Goal: Transaction & Acquisition: Purchase product/service

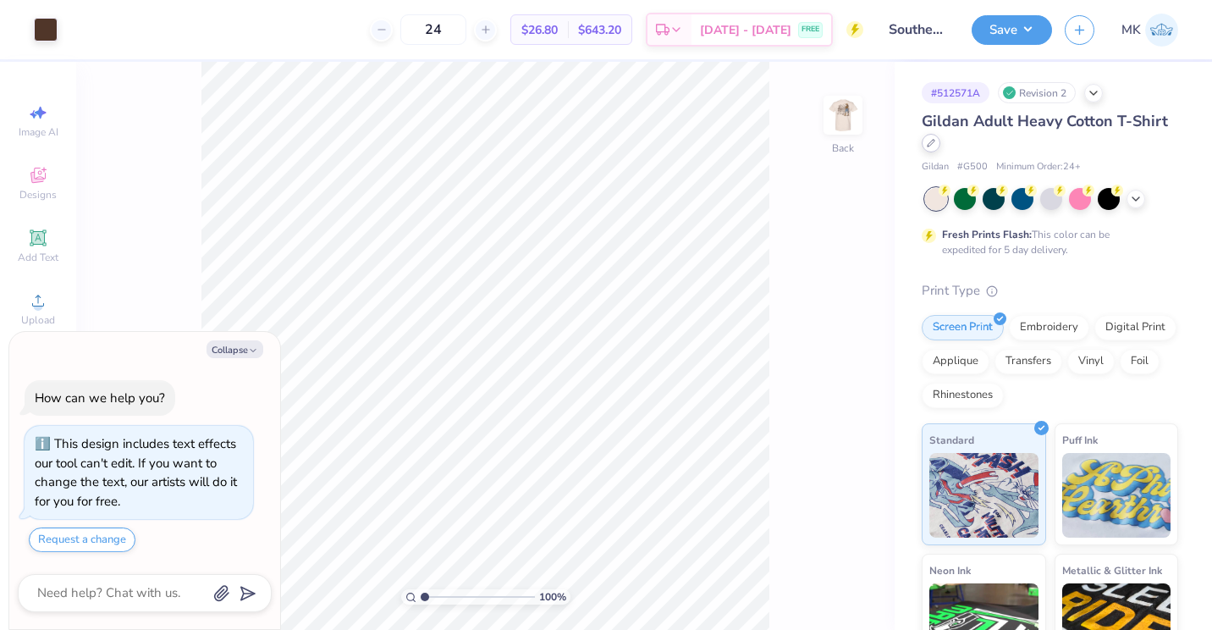
click at [941, 147] on div at bounding box center [931, 143] width 19 height 19
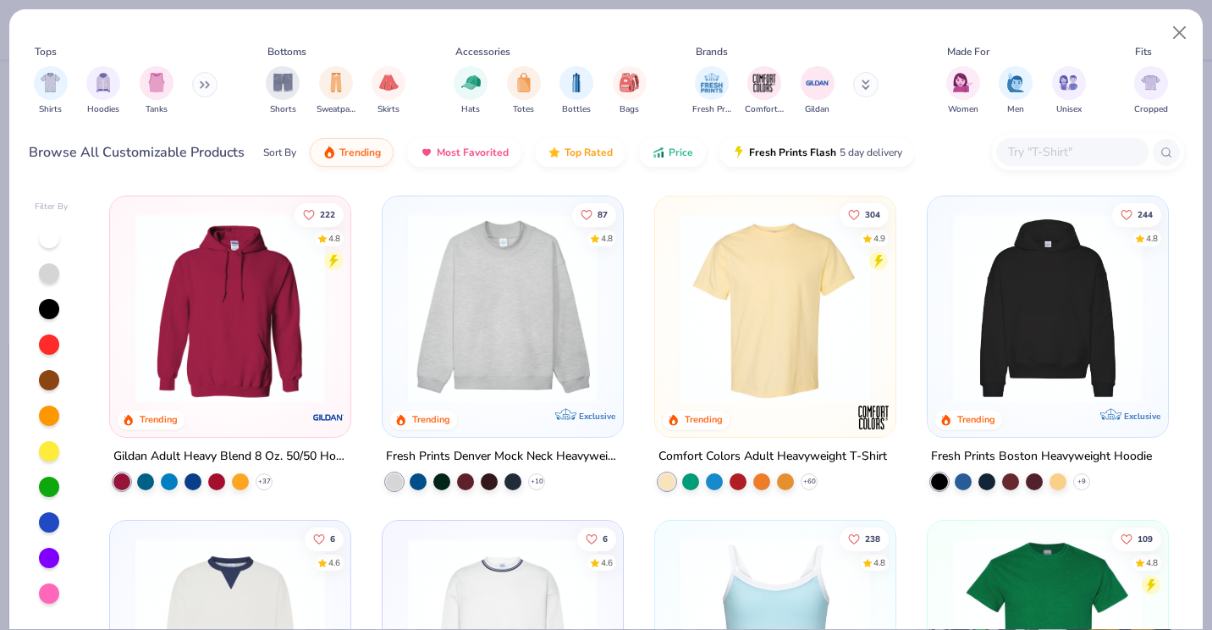
type textarea "x"
click at [1059, 148] on input "text" at bounding box center [1072, 151] width 130 height 19
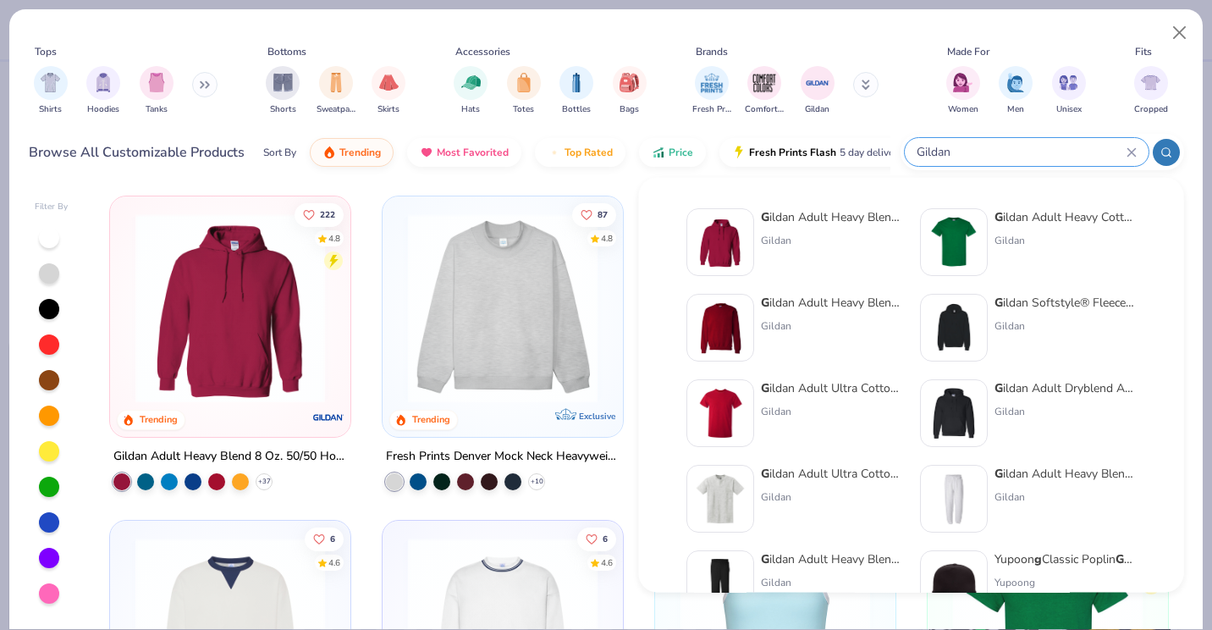
type input "Gildan"
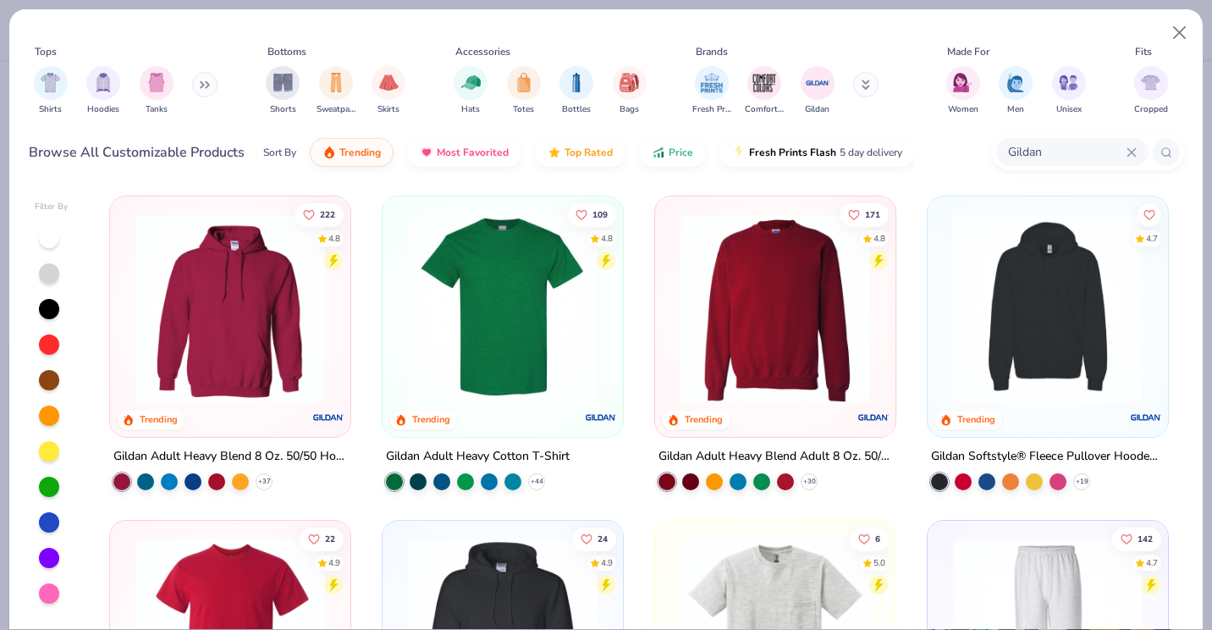
click at [31, 77] on div "Shirts Hoodies Tanks" at bounding box center [126, 90] width 195 height 63
click at [49, 84] on img "filter for Shirts" at bounding box center [50, 80] width 19 height 19
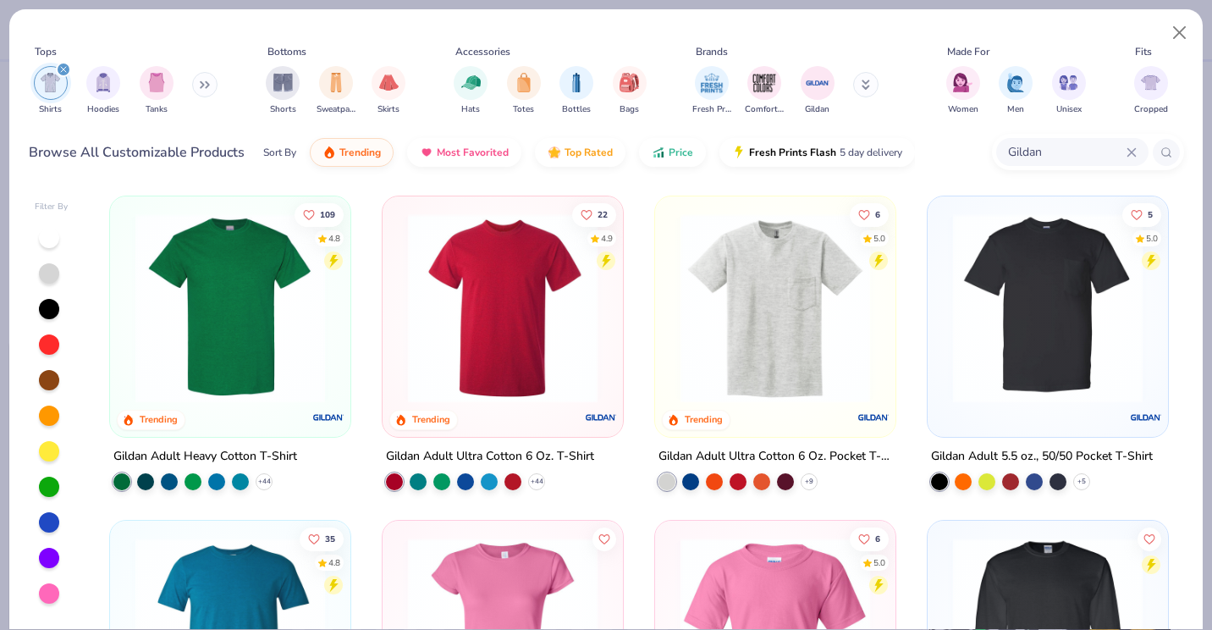
click at [704, 449] on div "Gildan Adult Ultra Cotton 6 Oz. Pocket T-Shirt" at bounding box center [776, 456] width 234 height 21
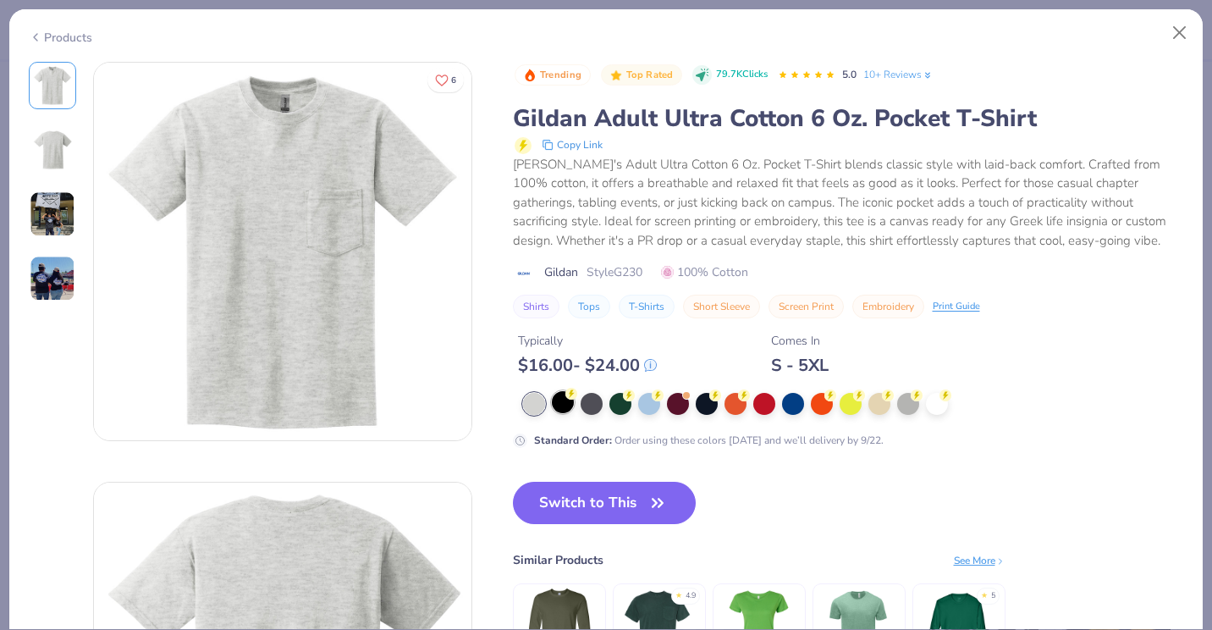
click at [566, 405] on div at bounding box center [563, 402] width 22 height 22
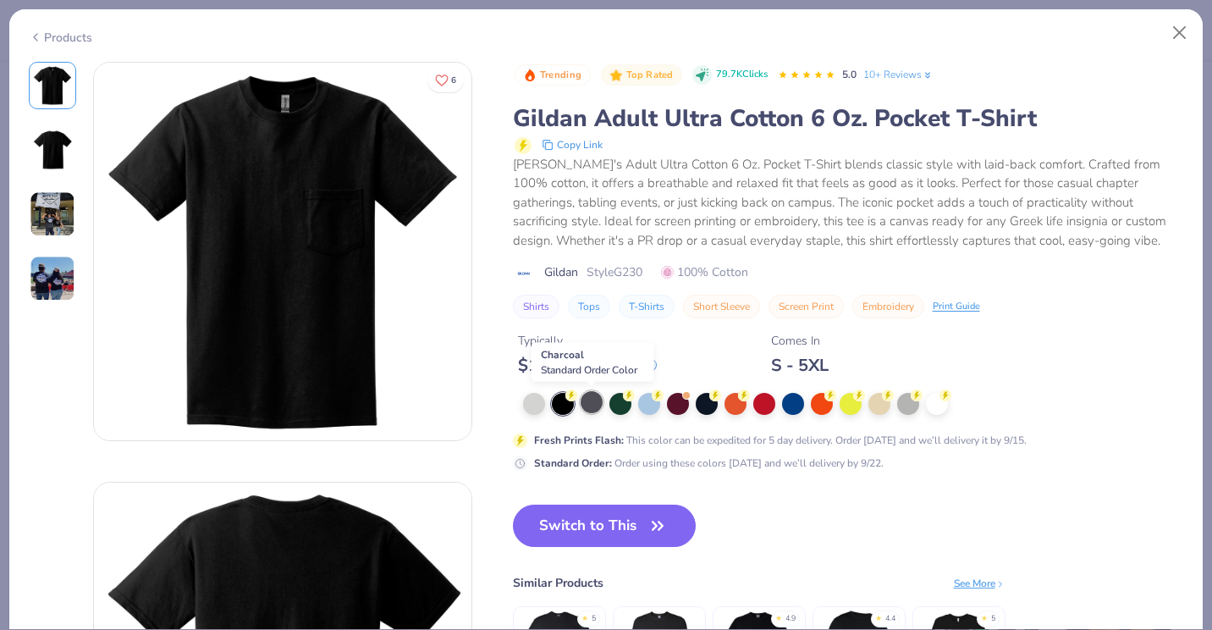
click at [598, 409] on div at bounding box center [592, 402] width 22 height 22
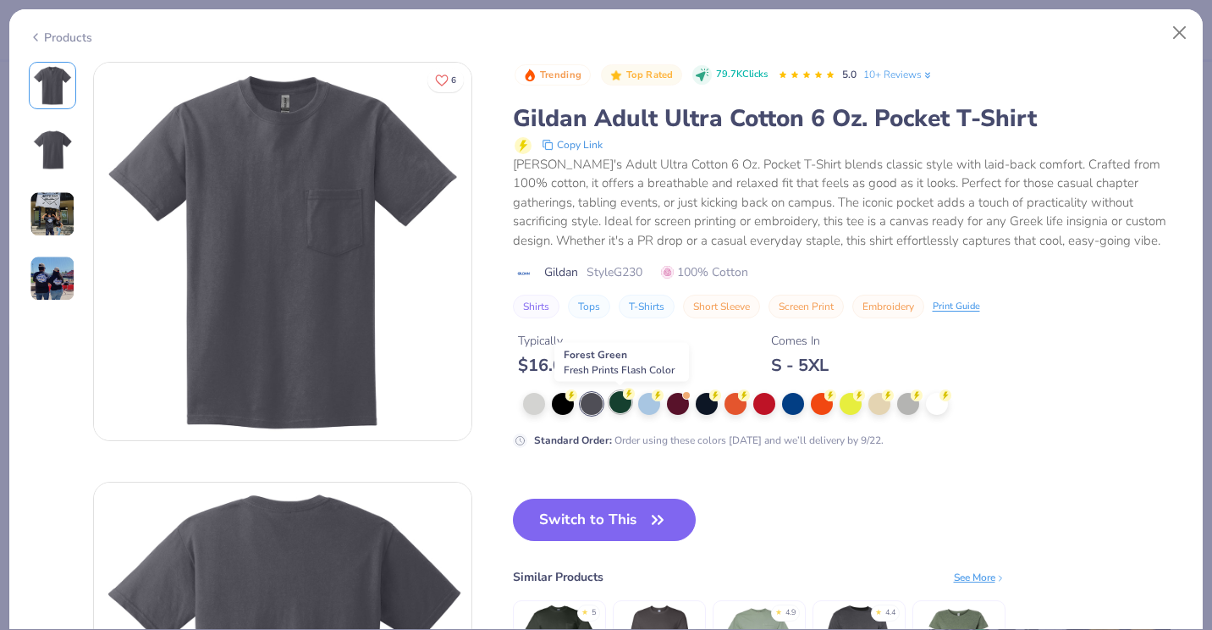
click at [617, 409] on div at bounding box center [621, 402] width 22 height 22
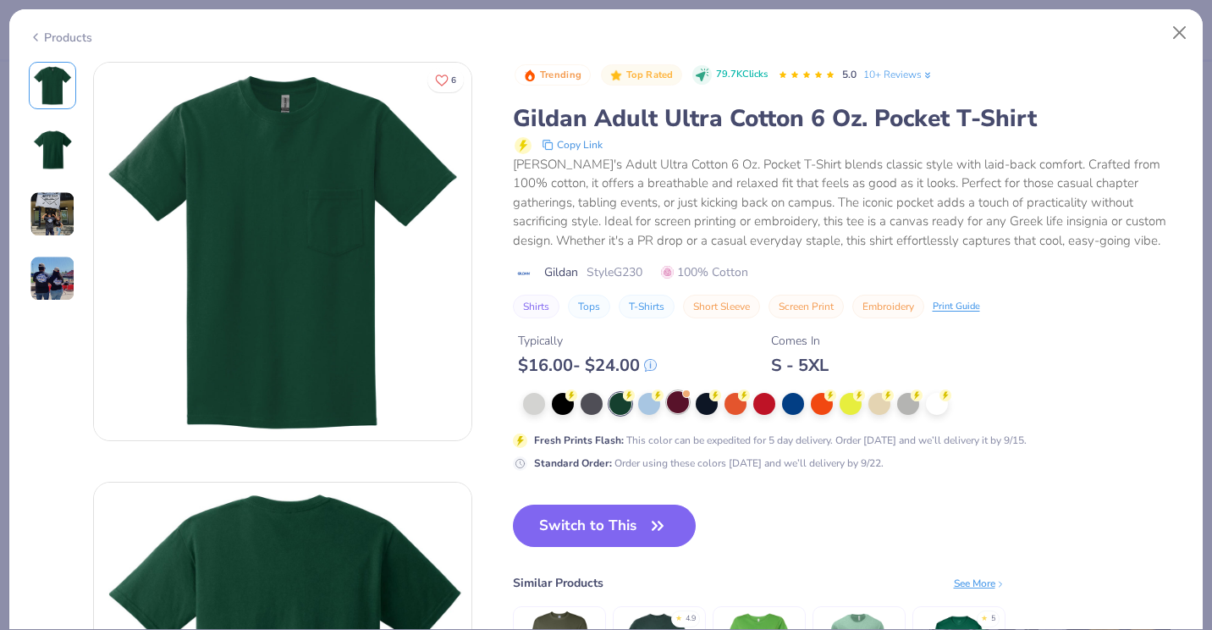
click at [671, 406] on div at bounding box center [678, 402] width 22 height 22
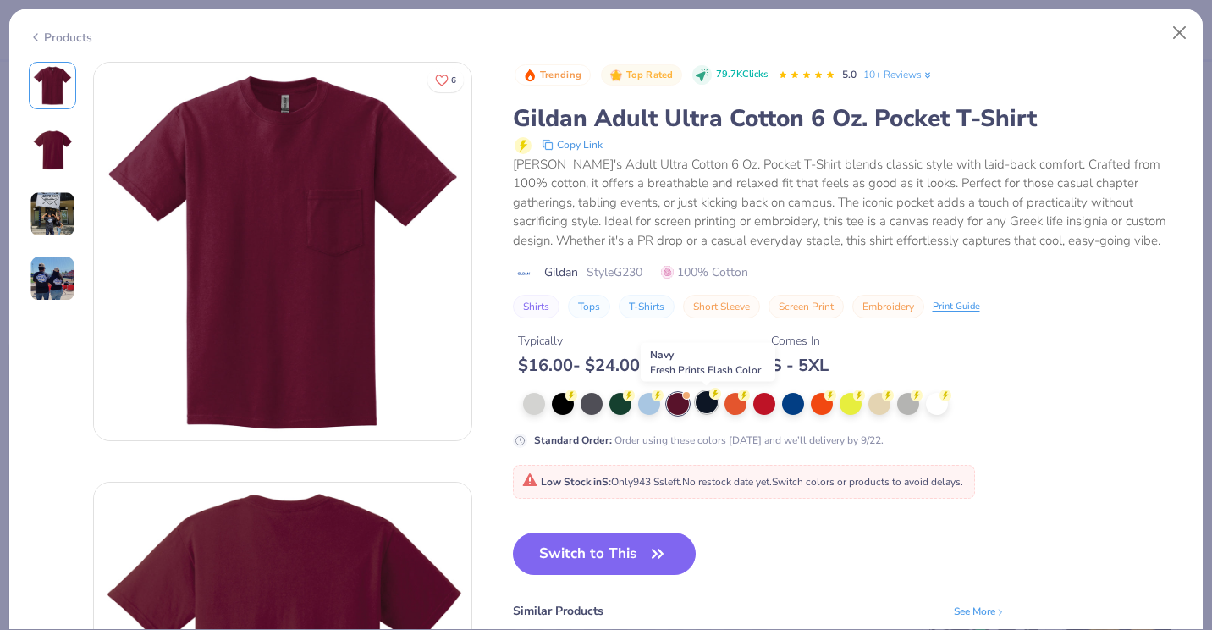
click at [711, 407] on div at bounding box center [707, 402] width 22 height 22
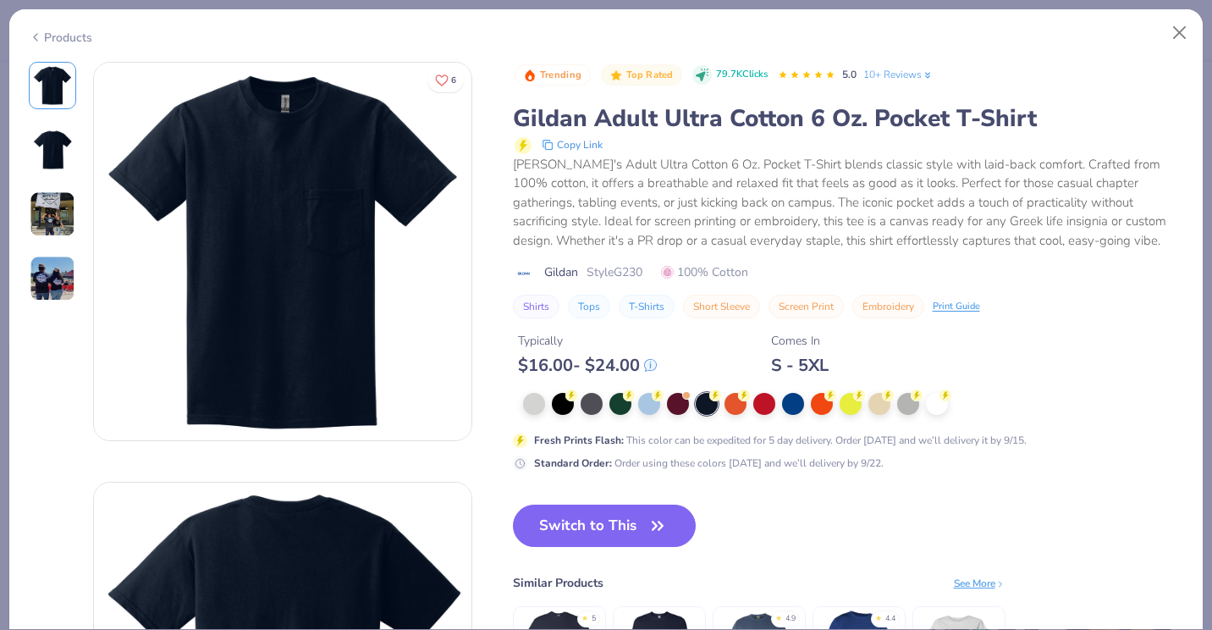
click at [747, 409] on div at bounding box center [853, 404] width 661 height 22
click at [832, 405] on div at bounding box center [822, 402] width 22 height 22
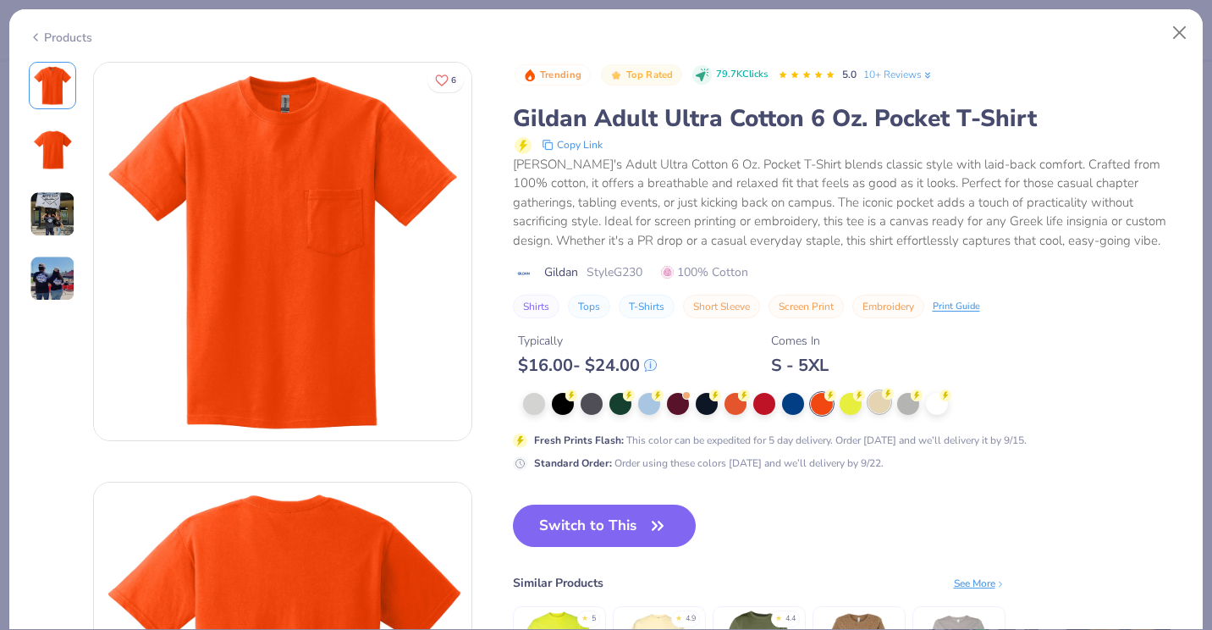
click at [878, 403] on div at bounding box center [880, 402] width 22 height 22
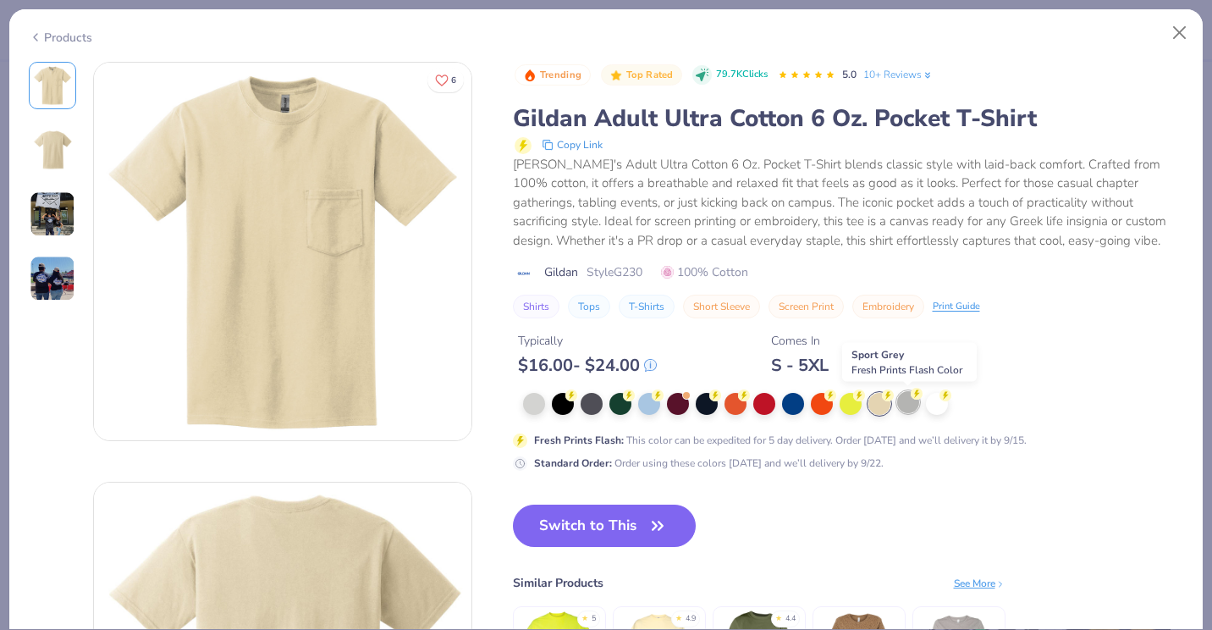
click at [897, 406] on div at bounding box center [908, 402] width 22 height 22
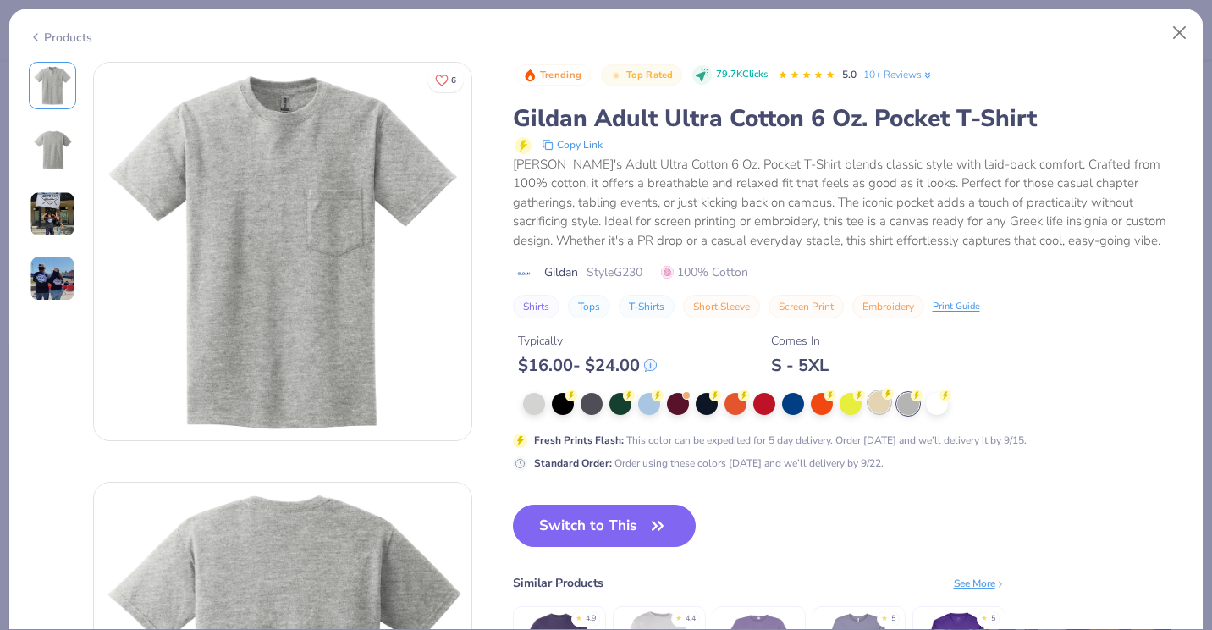
click at [875, 402] on div at bounding box center [880, 402] width 22 height 22
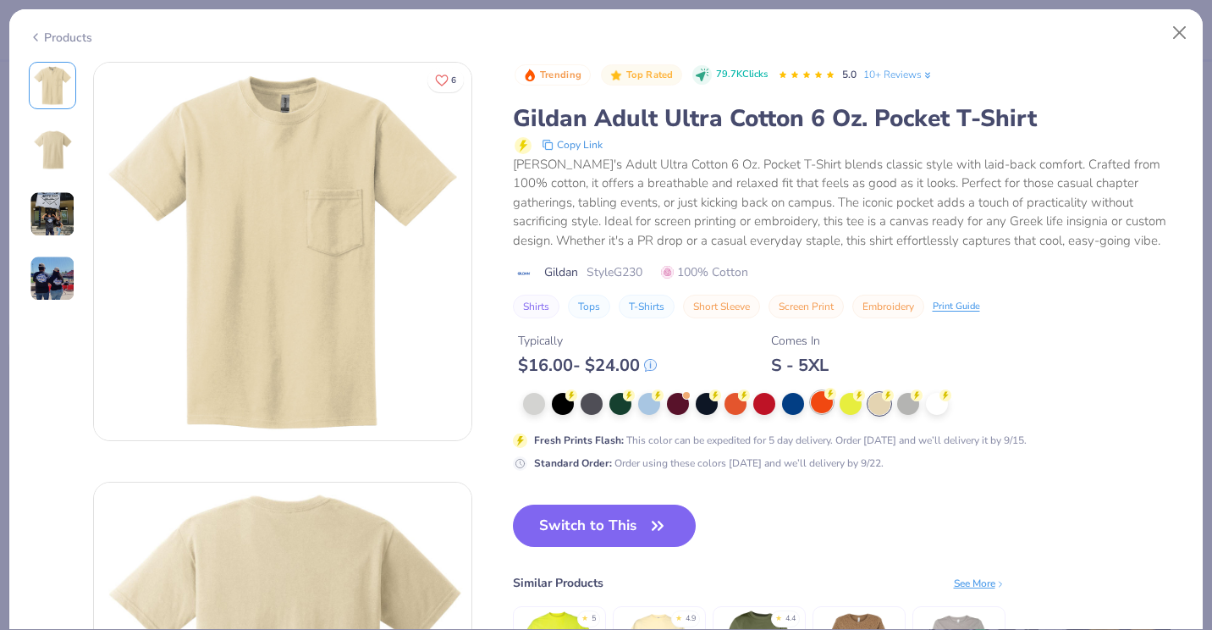
click at [831, 404] on div at bounding box center [822, 402] width 22 height 22
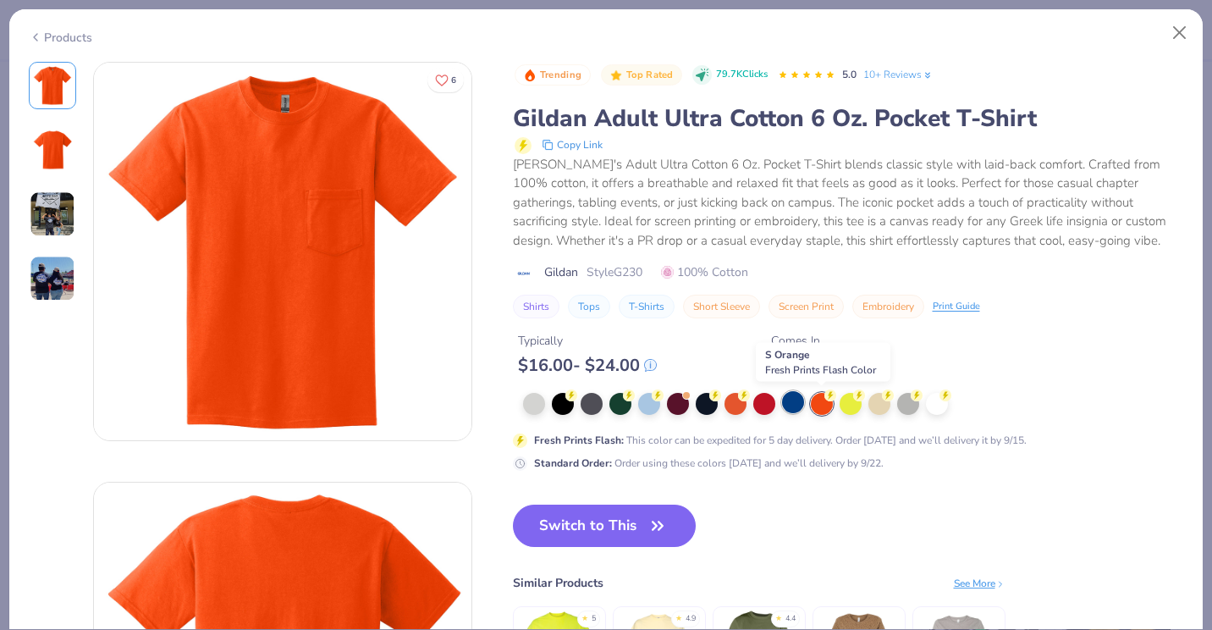
click at [801, 406] on div at bounding box center [793, 402] width 22 height 22
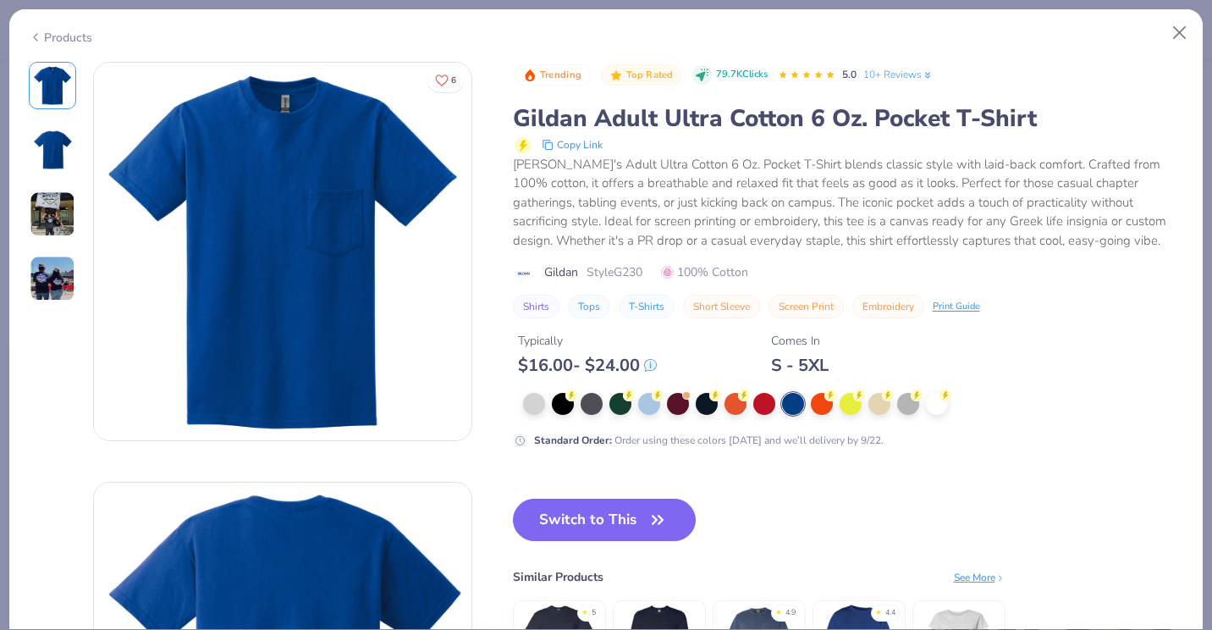
click at [838, 415] on div at bounding box center [853, 404] width 661 height 22
click at [851, 407] on div at bounding box center [851, 402] width 22 height 22
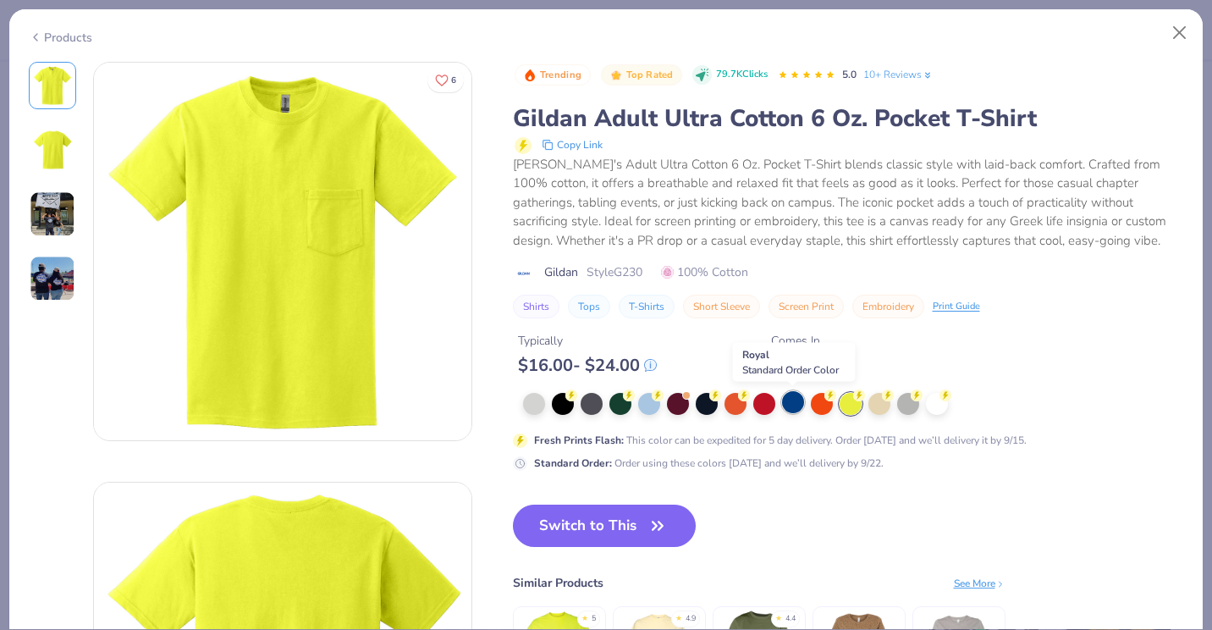
click at [787, 400] on div at bounding box center [793, 402] width 22 height 22
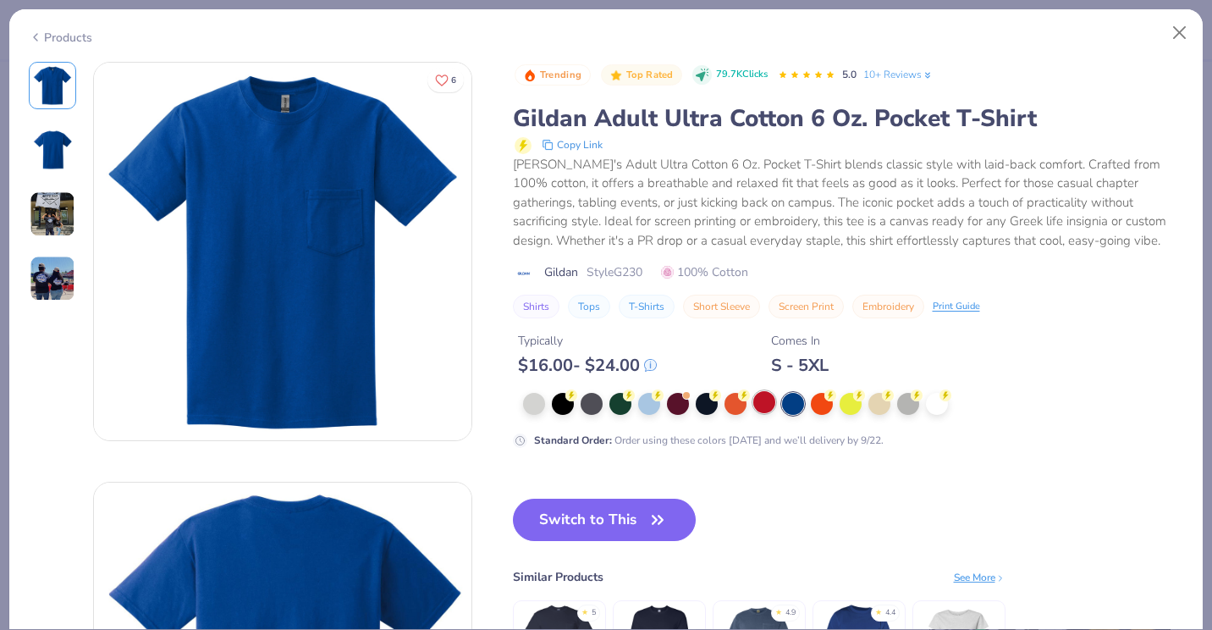
click at [757, 407] on div at bounding box center [765, 402] width 22 height 22
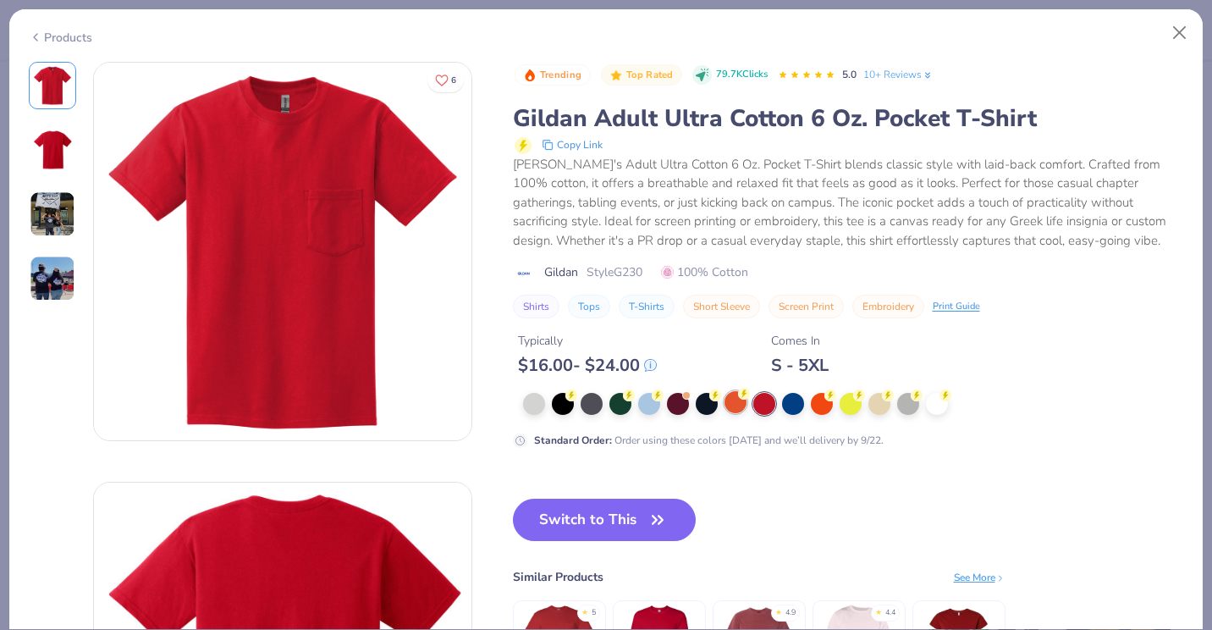
click at [740, 412] on div at bounding box center [736, 402] width 22 height 22
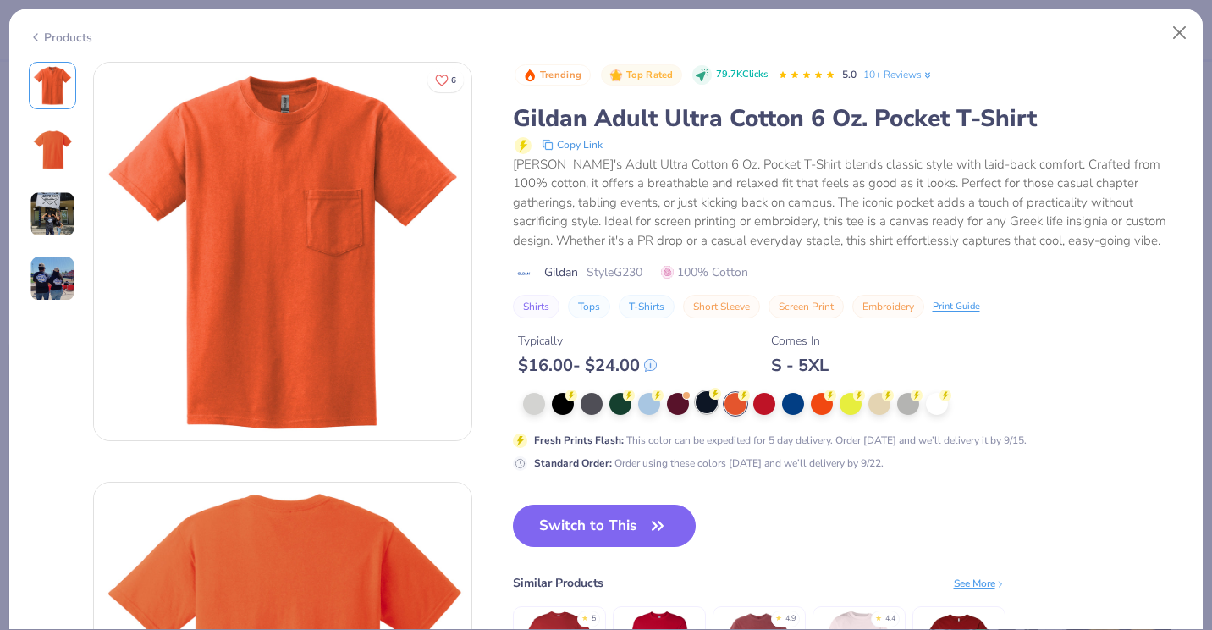
click at [704, 411] on div at bounding box center [707, 402] width 22 height 22
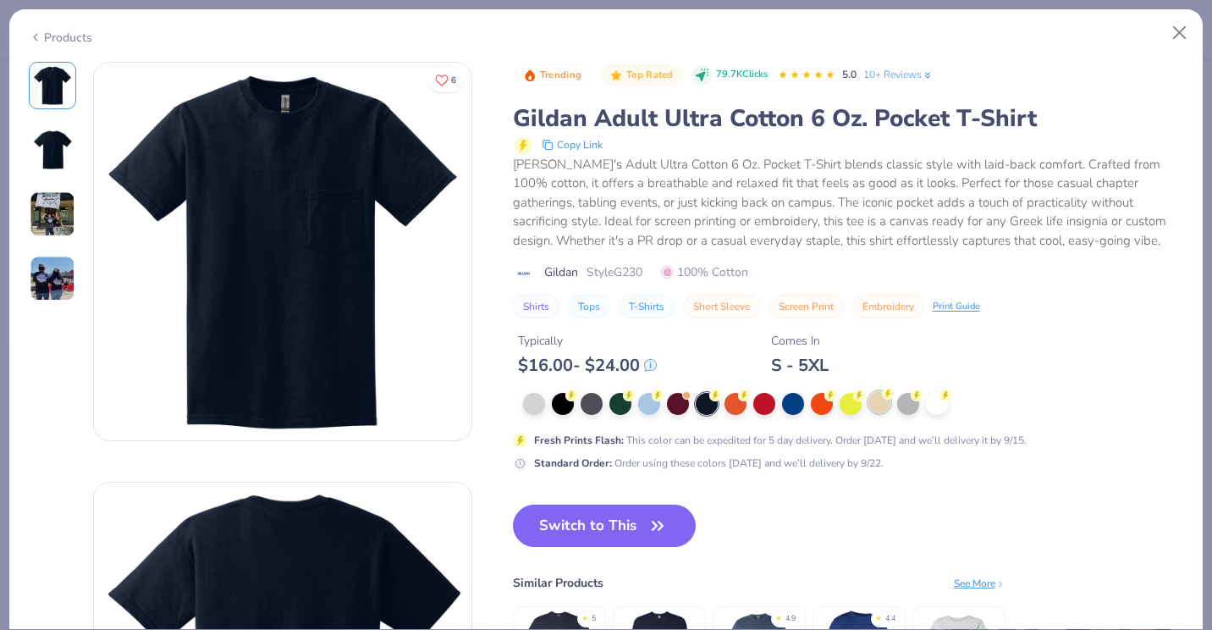
click at [884, 412] on div at bounding box center [880, 402] width 22 height 22
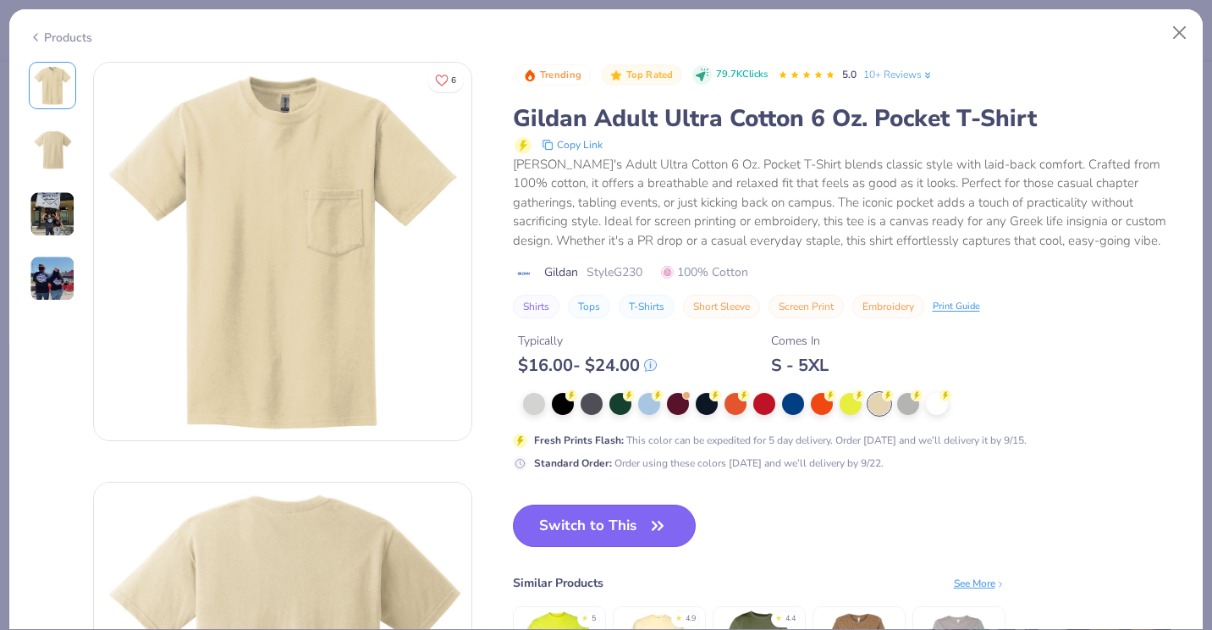
click at [626, 511] on button "Switch to This" at bounding box center [605, 526] width 184 height 42
click at [624, 519] on button "Switch to This" at bounding box center [605, 526] width 184 height 42
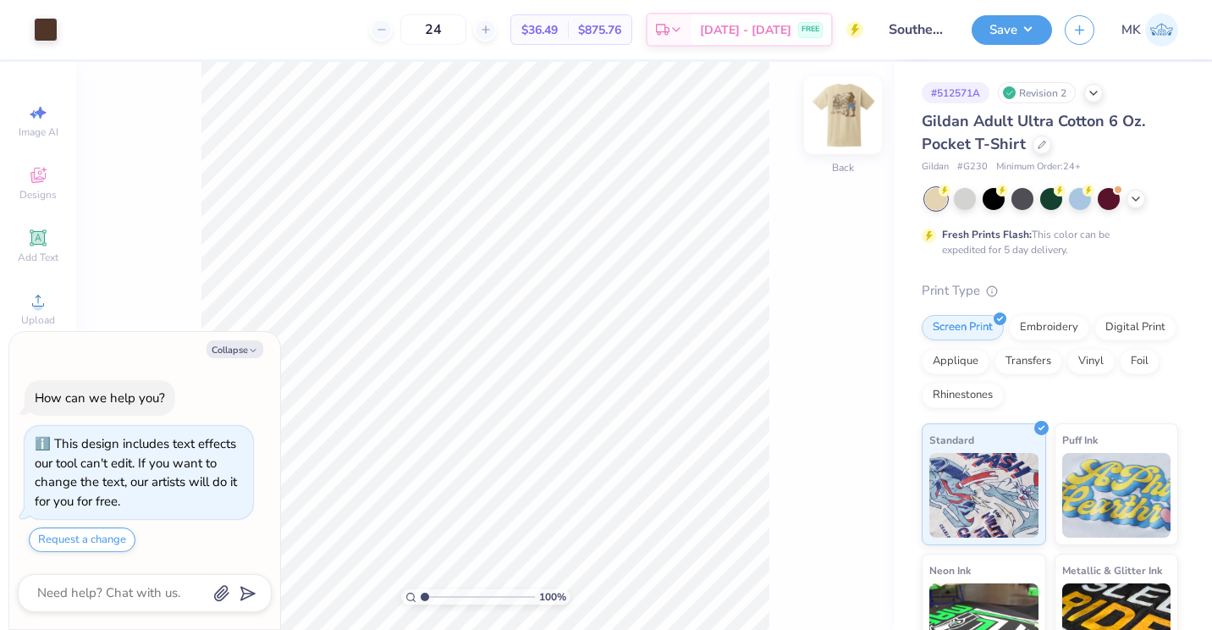
click at [844, 103] on img at bounding box center [843, 115] width 68 height 68
type textarea "x"
drag, startPoint x: 465, startPoint y: 36, endPoint x: 395, endPoint y: 23, distance: 71.6
click at [395, 23] on div "24" at bounding box center [433, 29] width 127 height 30
type input "125"
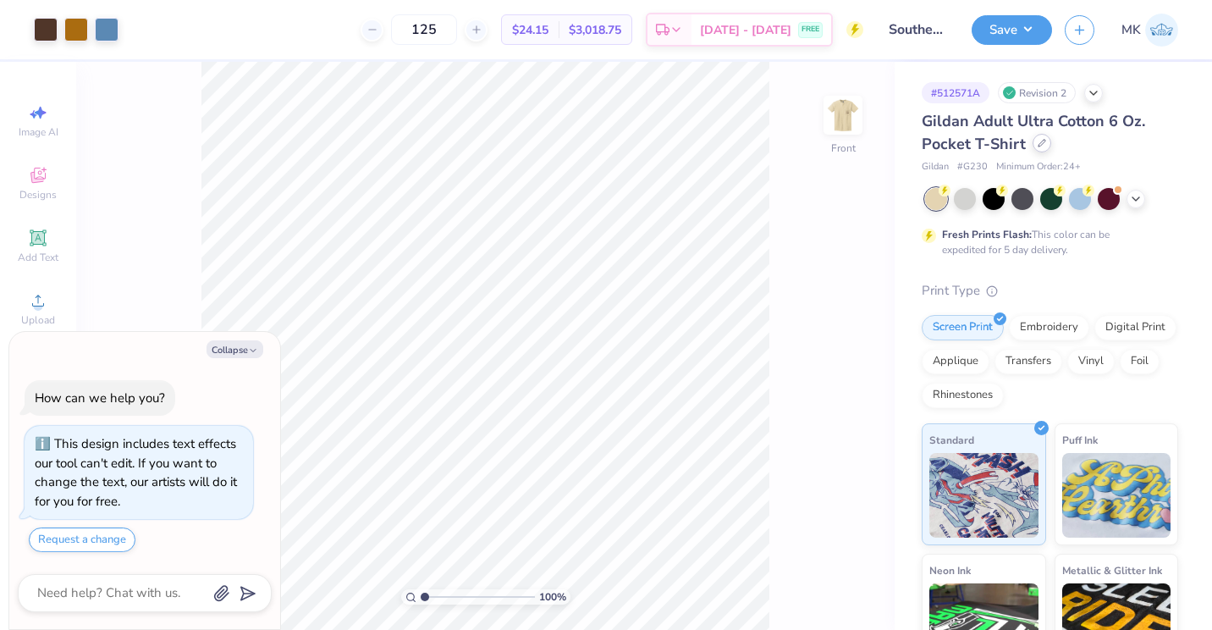
click at [1033, 147] on div at bounding box center [1042, 143] width 19 height 19
type textarea "x"
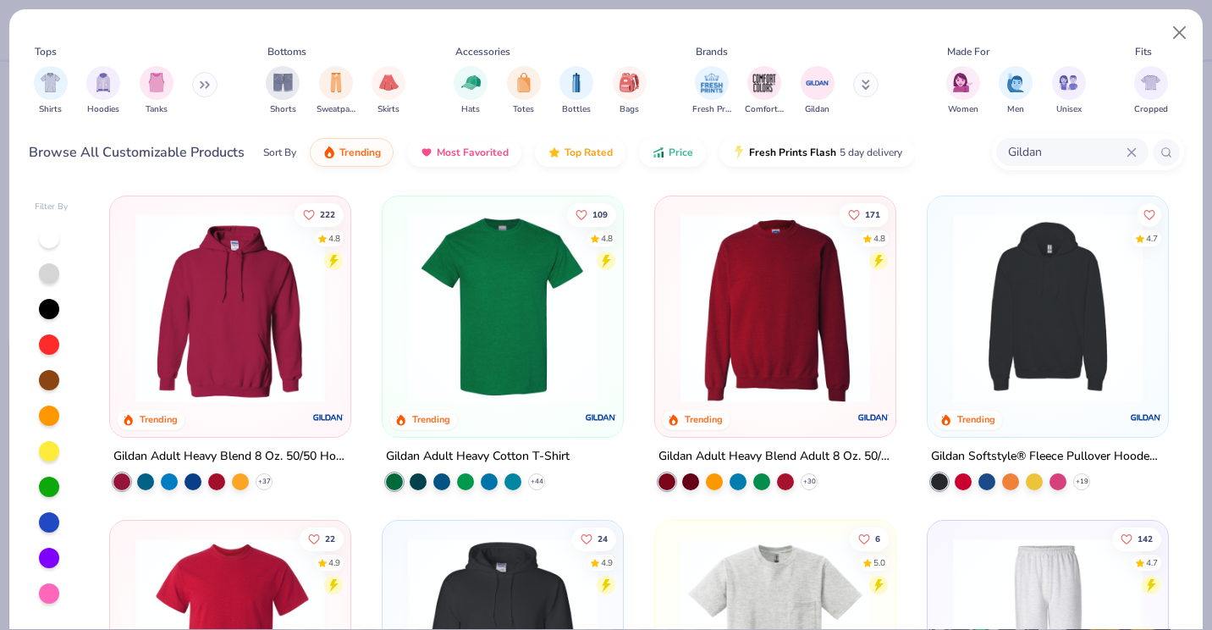
click at [1062, 147] on input "Gildan" at bounding box center [1067, 151] width 120 height 19
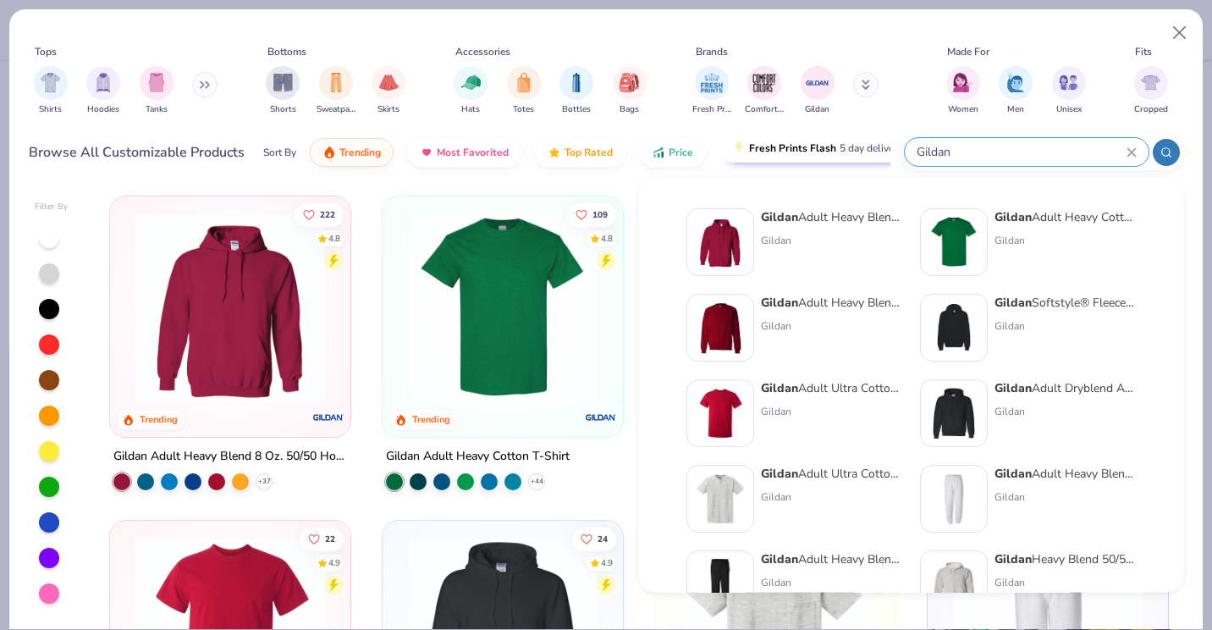
drag, startPoint x: 1062, startPoint y: 147, endPoint x: 889, endPoint y: 143, distance: 172.8
click at [889, 143] on div "Browse All Customizable Products Sort By Trending Most Favorited Top Rated Pric…" at bounding box center [607, 152] width 1156 height 47
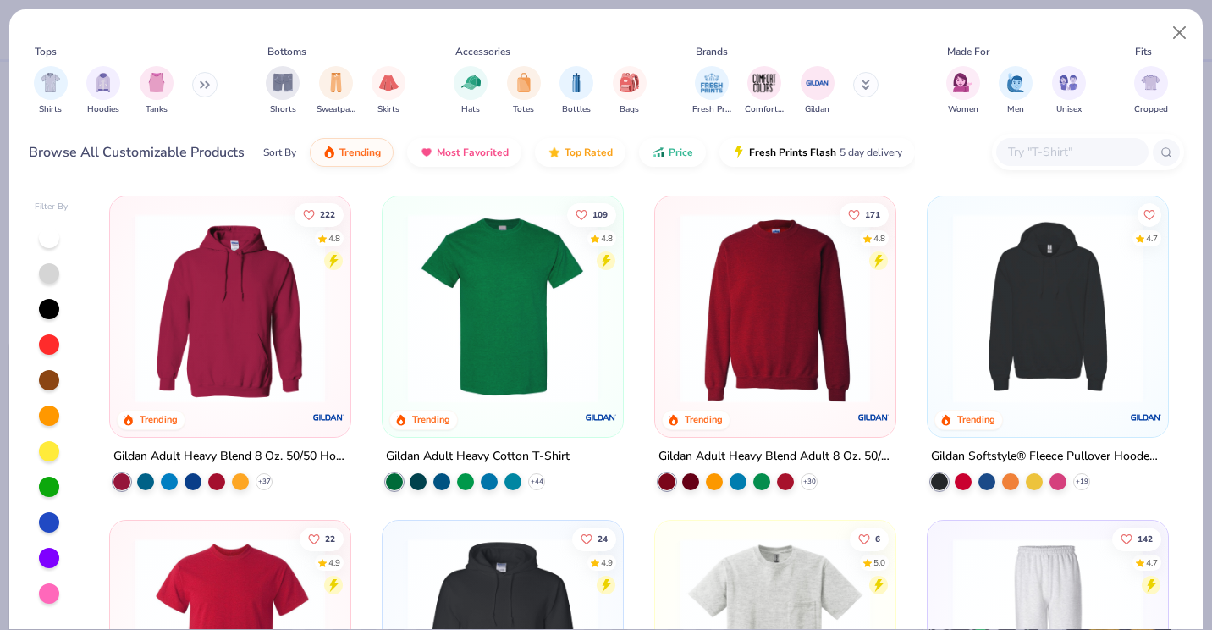
click at [1056, 153] on input "text" at bounding box center [1072, 151] width 130 height 19
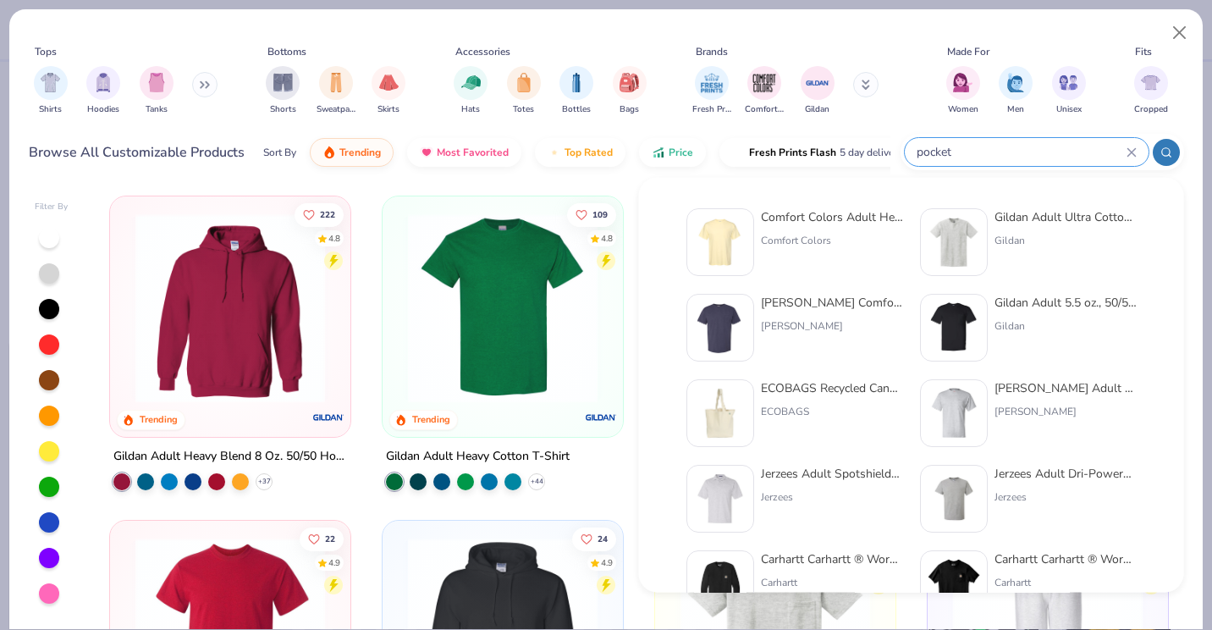
type input "pocket"
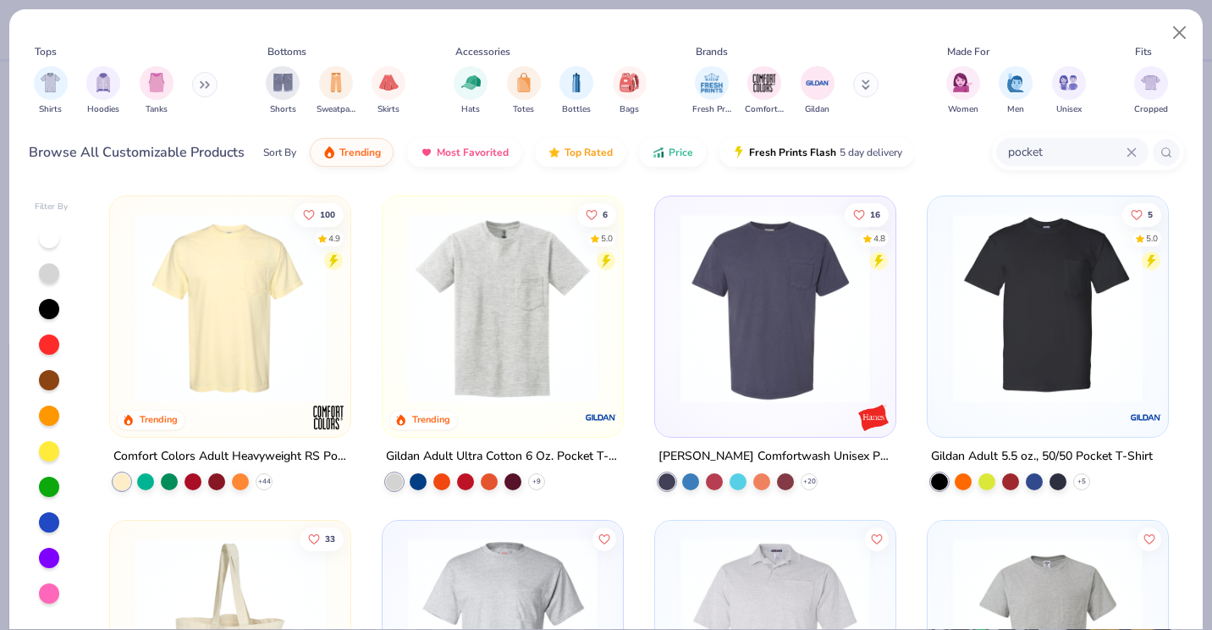
click at [720, 268] on img at bounding box center [775, 308] width 207 height 190
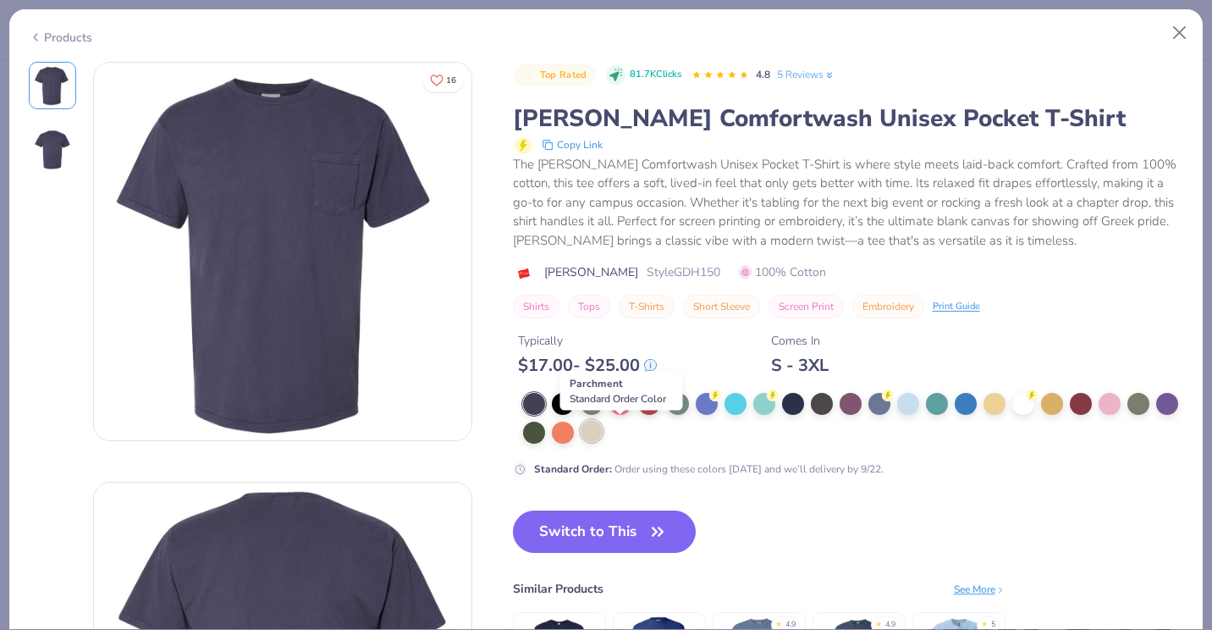
click at [603, 423] on div at bounding box center [592, 431] width 22 height 22
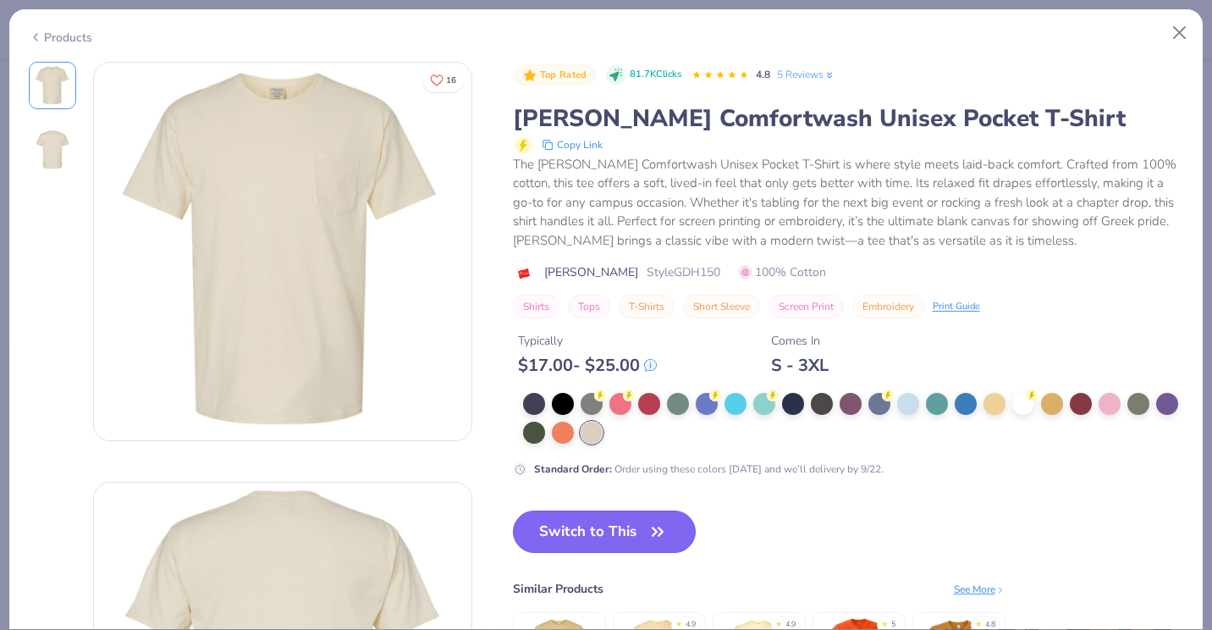
click at [640, 530] on button "Switch to This" at bounding box center [605, 532] width 184 height 42
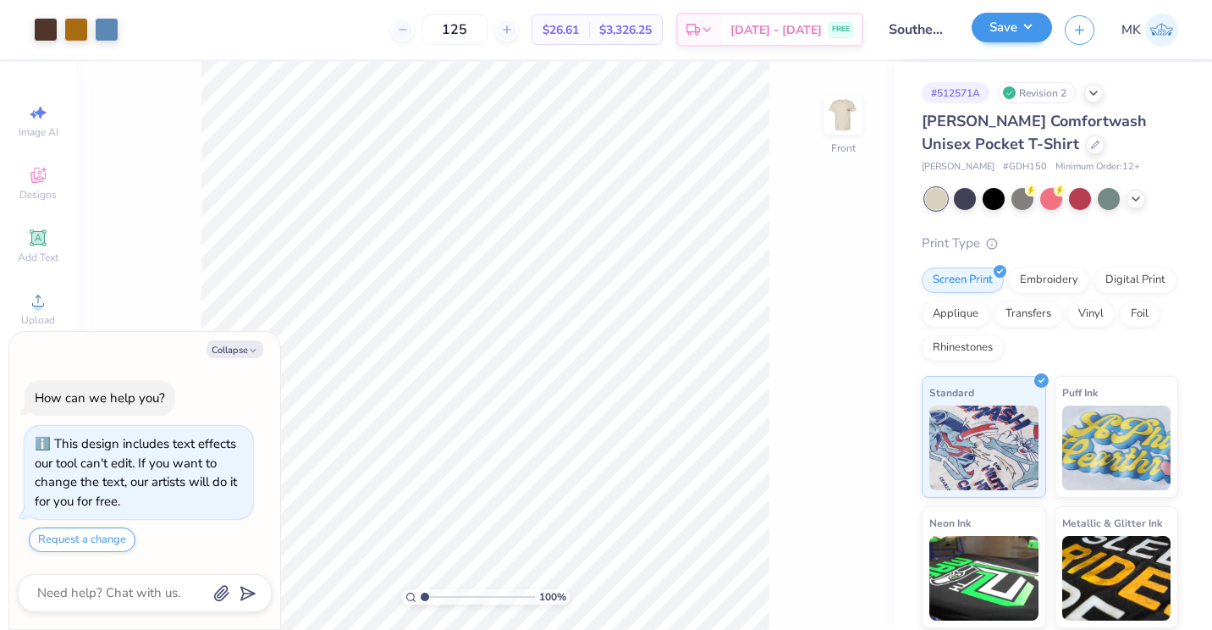
type textarea "x"
